Goal: Task Accomplishment & Management: Manage account settings

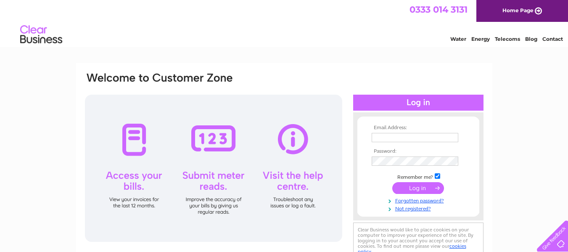
type input "nigel@njjenkins.co.uk"
click at [425, 187] on input "submit" at bounding box center [418, 188] width 52 height 12
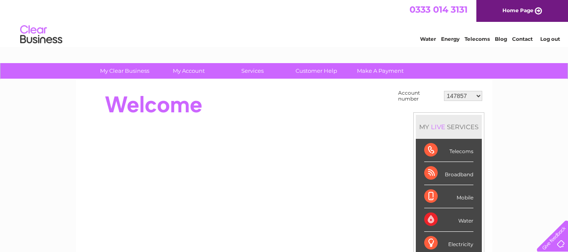
click at [478, 94] on select "147857 30312730" at bounding box center [463, 96] width 38 height 10
select select "30312730"
click at [444, 91] on select "147857 30312730" at bounding box center [463, 96] width 38 height 10
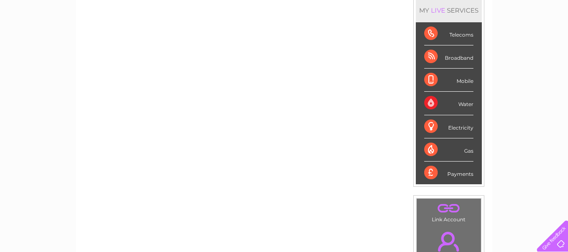
scroll to position [126, 0]
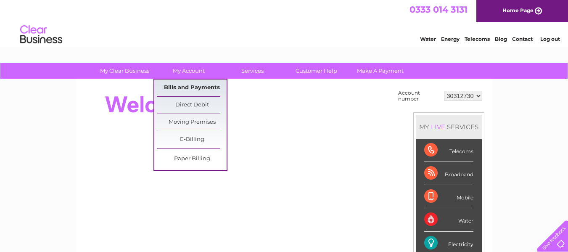
click at [194, 83] on link "Bills and Payments" at bounding box center [191, 87] width 69 height 17
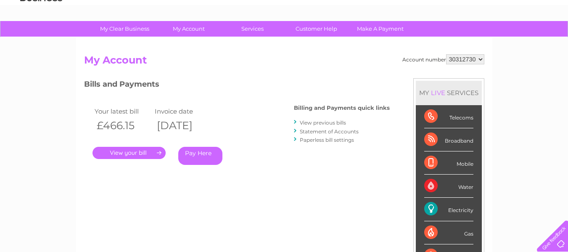
scroll to position [84, 0]
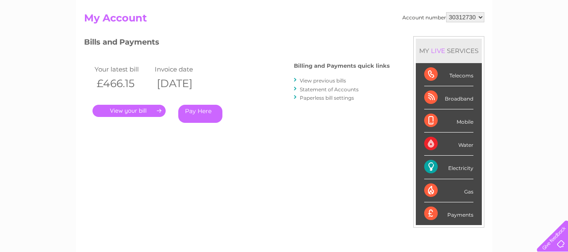
click at [141, 110] on link "." at bounding box center [128, 111] width 73 height 12
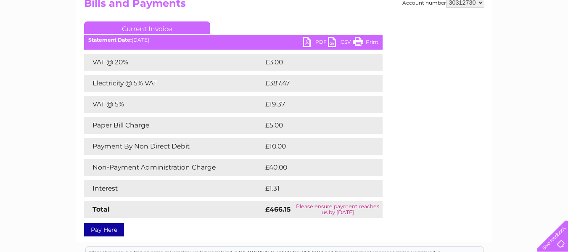
scroll to position [84, 0]
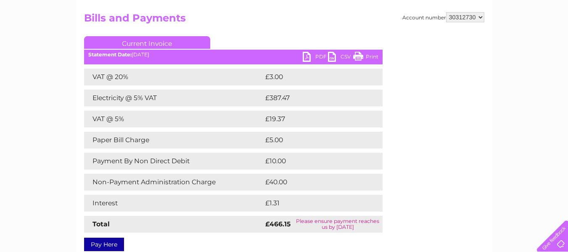
click at [319, 58] on link "PDF" at bounding box center [314, 58] width 25 height 12
